Goal: Transaction & Acquisition: Purchase product/service

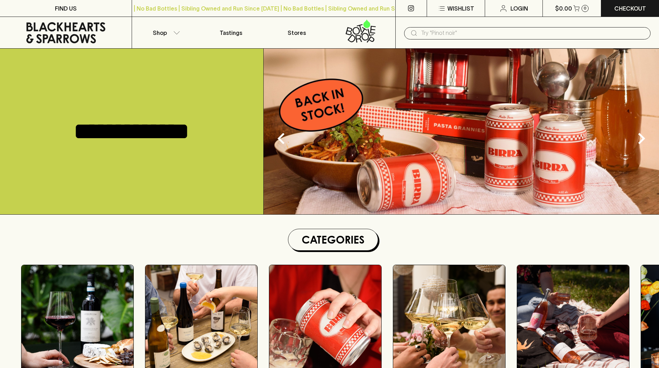
click at [462, 32] on input "text" at bounding box center [533, 32] width 224 height 11
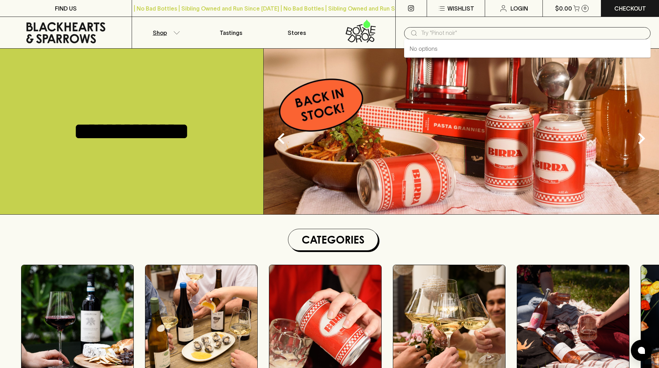
click at [169, 31] on button "Shop" at bounding box center [165, 32] width 66 height 31
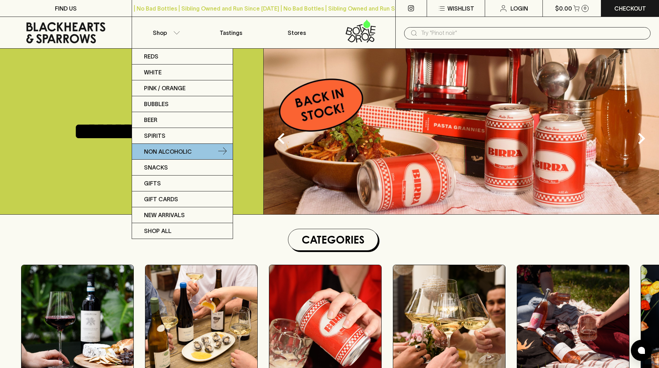
click at [178, 150] on p "Non Alcoholic" at bounding box center [168, 151] width 48 height 8
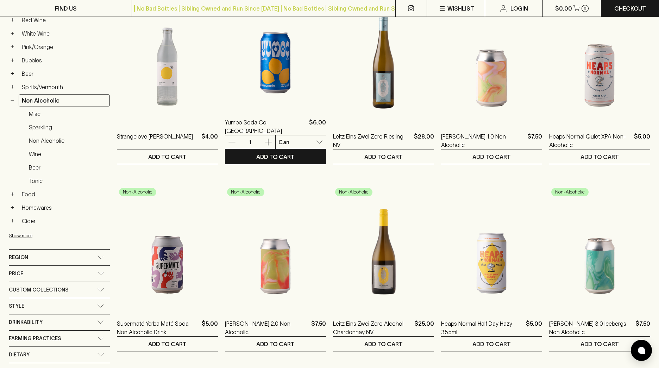
scroll to position [154, 0]
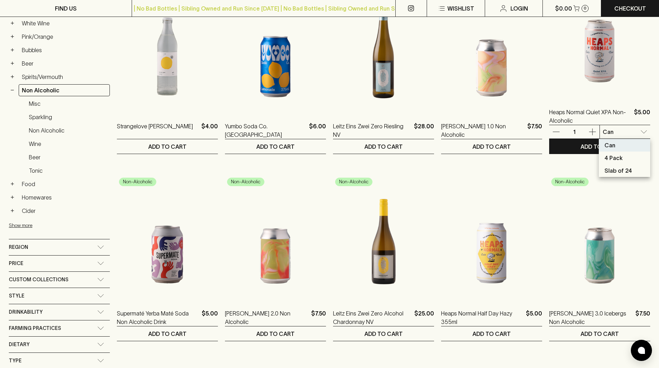
click at [628, 157] on li "4 Pack" at bounding box center [624, 157] width 51 height 13
type input "1"
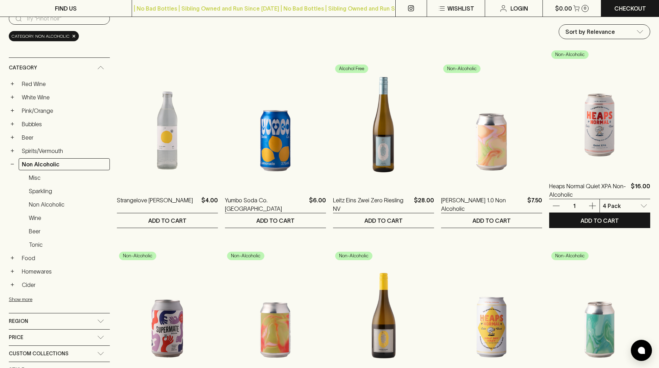
scroll to position [75, 0]
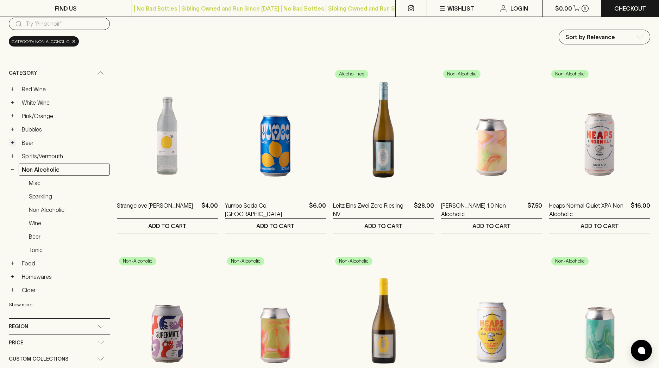
click at [15, 143] on button "+" at bounding box center [12, 142] width 7 height 7
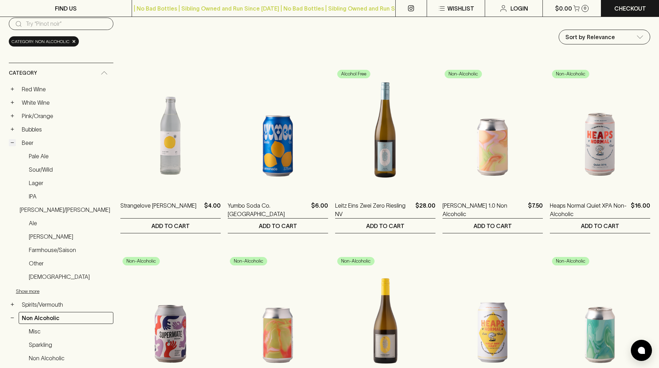
click at [13, 143] on button "−" at bounding box center [12, 142] width 7 height 7
